Goal: Information Seeking & Learning: Learn about a topic

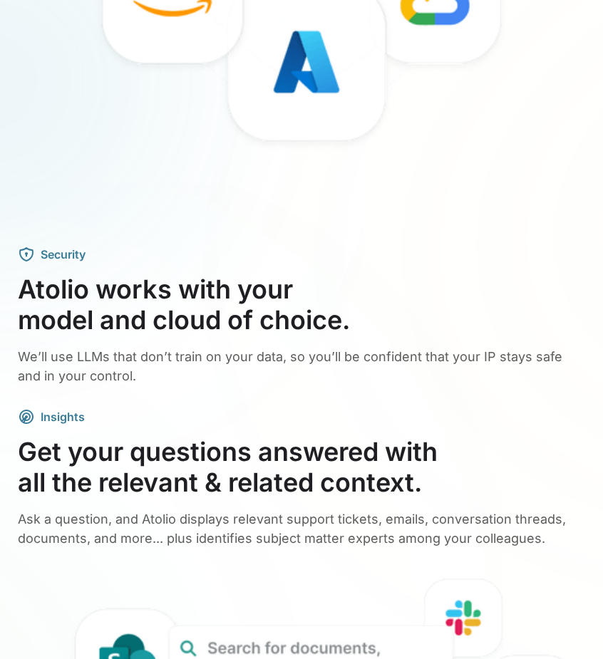
scroll to position [2573, 0]
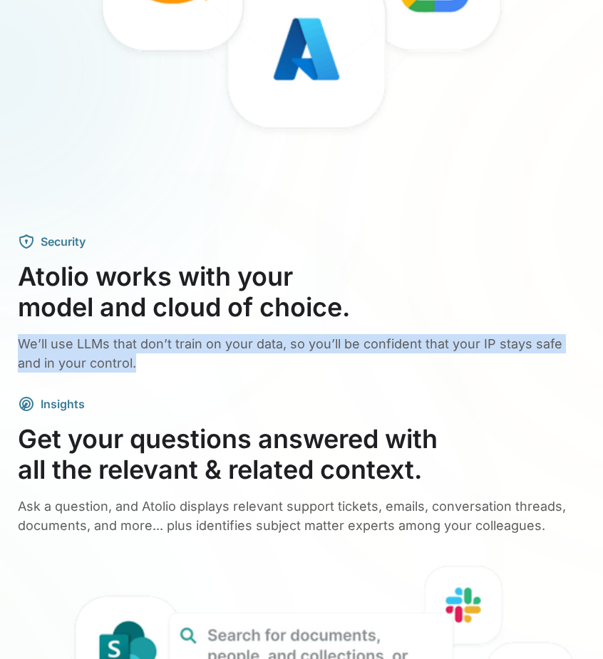
drag, startPoint x: 99, startPoint y: 375, endPoint x: -6, endPoint y: 338, distance: 111.8
click at [205, 388] on div "Security Atolio works with your model and cloud of choice. We’ll use LLMs that …" at bounding box center [301, 638] width 566 height 1898
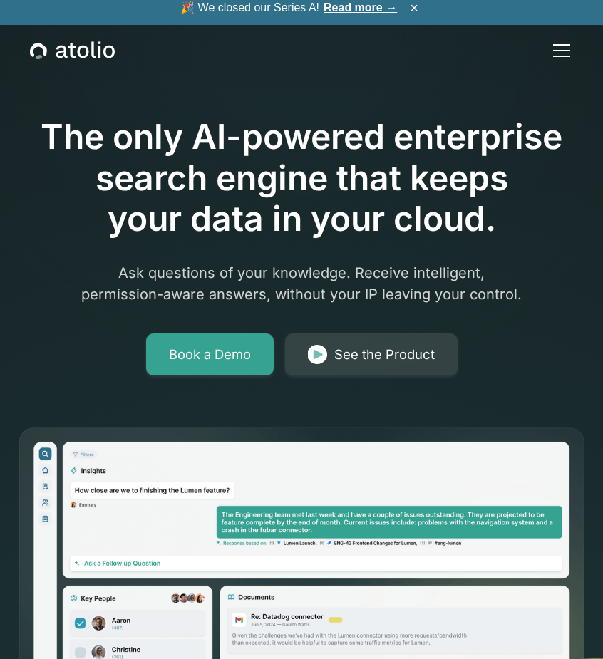
scroll to position [0, 0]
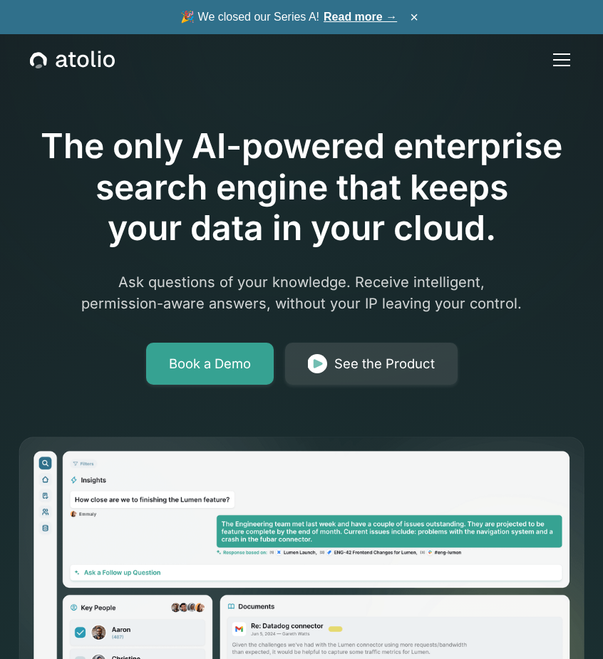
click at [557, 59] on div "menu" at bounding box center [561, 59] width 17 height 1
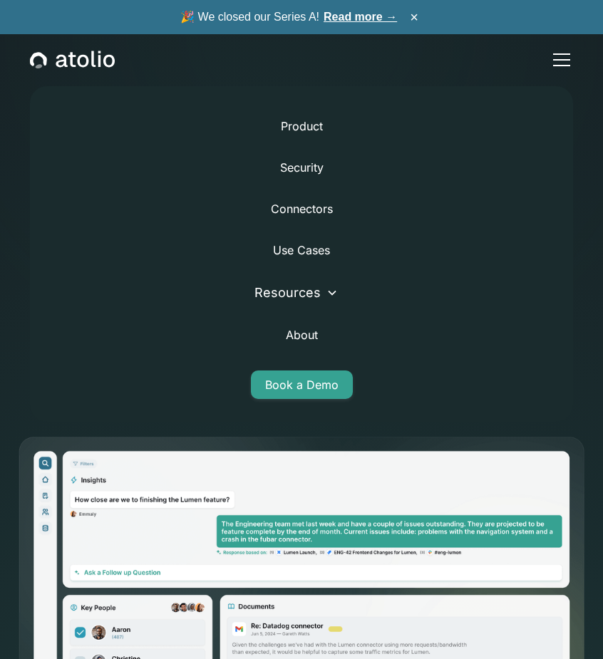
click at [369, 18] on link "Read more →" at bounding box center [359, 17] width 73 height 12
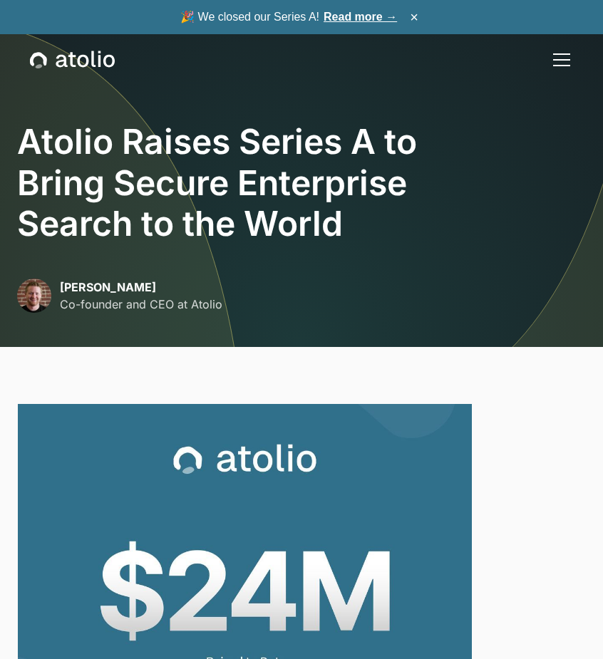
click at [63, 47] on div "Product Security Connectors Use Cases Resources Blog Podcast Case Studies Docum…" at bounding box center [301, 59] width 542 height 51
click at [74, 65] on icon "home" at bounding box center [71, 59] width 7 height 15
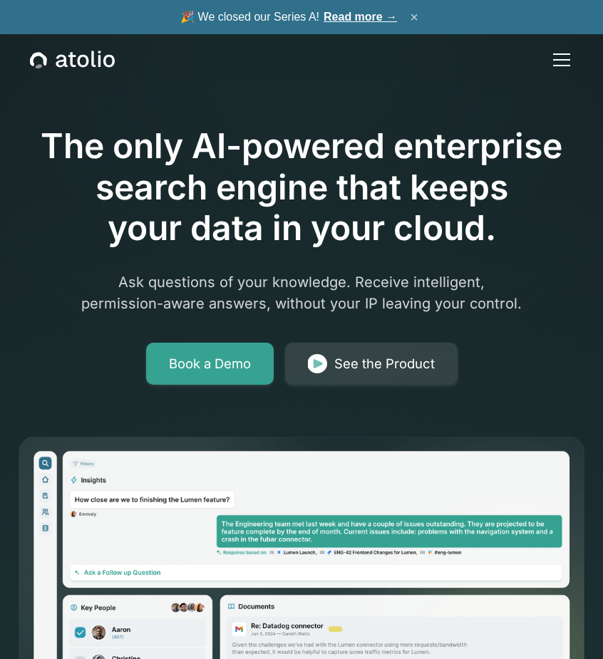
click at [415, 19] on button "×" at bounding box center [413, 17] width 17 height 16
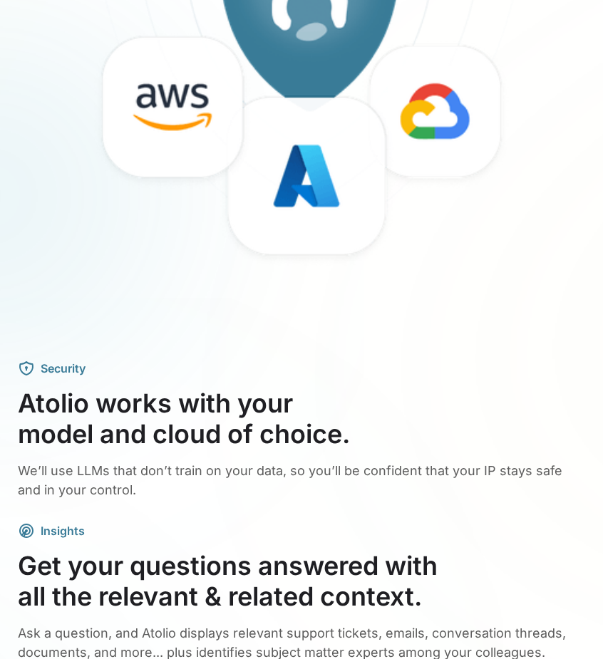
scroll to position [2488, 0]
